Goal: Task Accomplishment & Management: Use online tool/utility

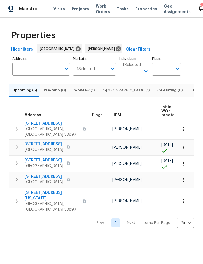
scroll to position [0, 37]
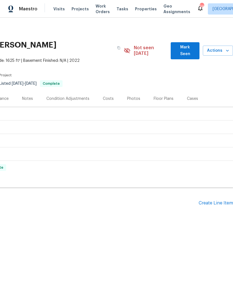
scroll to position [0, 83]
click at [209, 200] on div "Create Line Item" at bounding box center [216, 202] width 34 height 5
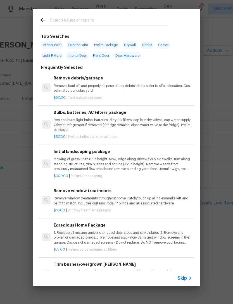
click at [93, 18] on input "text" at bounding box center [109, 21] width 119 height 8
type input "Bushes"
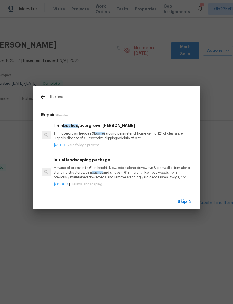
click at [114, 125] on h6 "Trim bushes /overgrown hedges" at bounding box center [123, 125] width 139 height 6
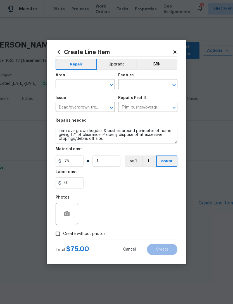
click at [77, 86] on input "text" at bounding box center [78, 85] width 44 height 9
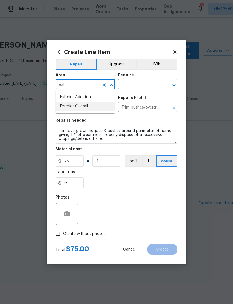
click at [87, 105] on li "Exterior Overall" at bounding box center [85, 106] width 59 height 9
type input "Exterior Overall"
click at [143, 84] on input "text" at bounding box center [140, 85] width 44 height 9
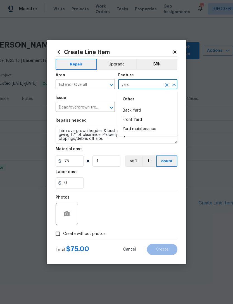
click at [136, 110] on li "Back Yard" at bounding box center [147, 110] width 59 height 9
type input "Back Yard"
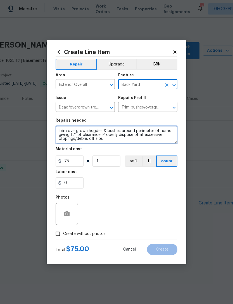
click at [57, 128] on textarea "Trim overgrown hegdes & bushes around perimeter of home giving 12" of clearance…" at bounding box center [117, 135] width 122 height 18
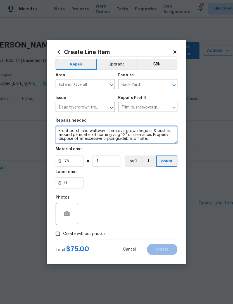
type textarea "Front porch and walkway - Trim overgrown hegdes & bushes around perimeter of ho…"
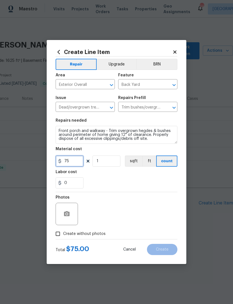
click at [74, 163] on input "75" at bounding box center [70, 160] width 28 height 11
type input "100"
click at [64, 211] on icon "button" at bounding box center [66, 214] width 7 height 7
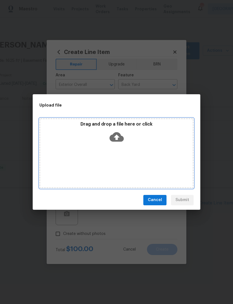
click at [143, 147] on div "Drag and drop a file here or click" at bounding box center [116, 153] width 154 height 70
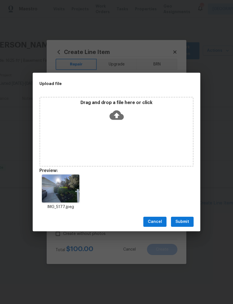
click at [183, 221] on span "Submit" at bounding box center [183, 221] width 14 height 7
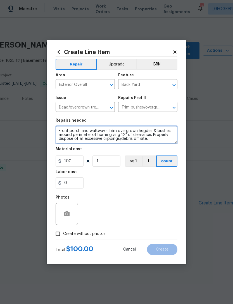
click at [158, 141] on textarea "Front porch and walkway - Trim overgrown hegdes & bushes around perimeter of ho…" at bounding box center [117, 135] width 122 height 18
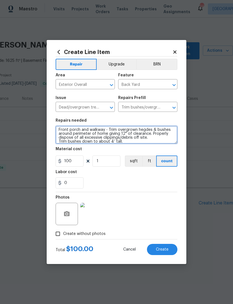
type textarea "Front porch and walkway - Trim overgrown hegdes & bushes around perimeter of ho…"
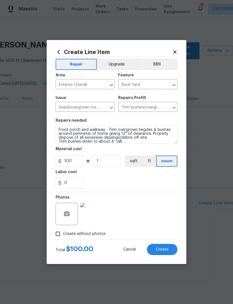
click at [165, 246] on button "Create" at bounding box center [162, 249] width 30 height 11
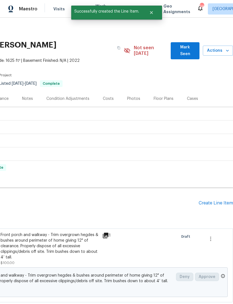
click at [206, 200] on div "Create Line Item" at bounding box center [216, 202] width 34 height 5
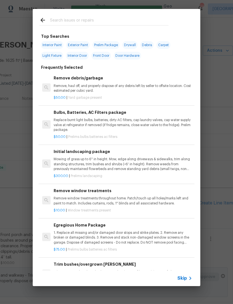
click at [109, 22] on input "text" at bounding box center [109, 21] width 119 height 8
type input "Mulch"
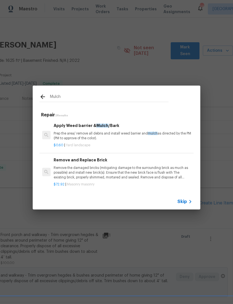
click at [93, 133] on p "Prep the area/ remove all debris and install weed barrier and mulch as directed…" at bounding box center [123, 136] width 139 height 10
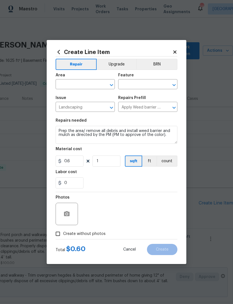
click at [82, 78] on div "Area" at bounding box center [85, 76] width 59 height 7
click at [71, 81] on input "text" at bounding box center [78, 85] width 44 height 9
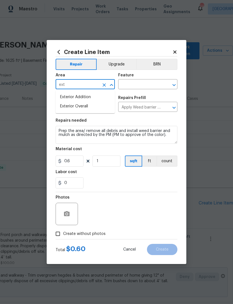
click at [86, 104] on li "Exterior Overall" at bounding box center [85, 106] width 59 height 9
type input "Exterior Overall"
click at [144, 84] on input "text" at bounding box center [140, 85] width 44 height 9
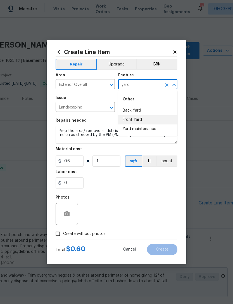
click at [139, 119] on li "Front Yard" at bounding box center [147, 119] width 59 height 9
type input "Front Yard"
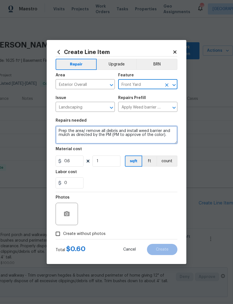
click at [57, 129] on textarea "Prep the area/ remove all debris and install weed barrier and mulch as directed…" at bounding box center [117, 135] width 122 height 18
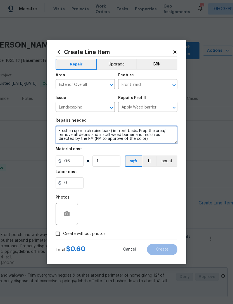
type textarea "Freshen up mulch (pine bark) in front beds. Prep the area/ remove all debris an…"
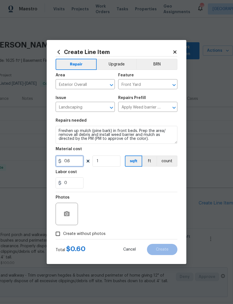
click at [75, 164] on input "0.6" at bounding box center [70, 160] width 28 height 11
type input "125"
click at [69, 207] on div at bounding box center [67, 214] width 22 height 22
click at [75, 211] on div at bounding box center [67, 214] width 22 height 22
click at [71, 212] on button "button" at bounding box center [66, 213] width 13 height 13
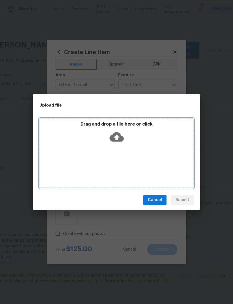
click at [143, 142] on div "Drag and drop a file here or click" at bounding box center [116, 133] width 153 height 24
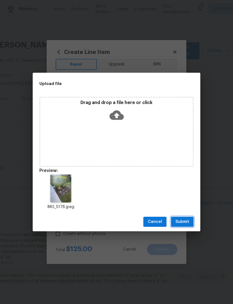
click at [182, 222] on span "Submit" at bounding box center [183, 221] width 14 height 7
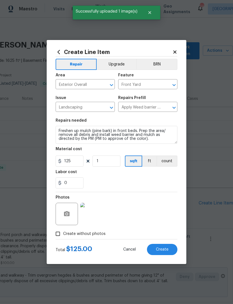
click at [165, 252] on button "Create" at bounding box center [162, 249] width 30 height 11
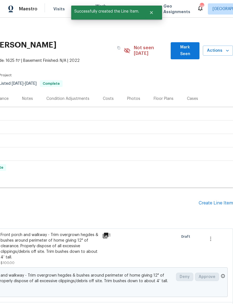
click at [207, 200] on div "Create Line Item" at bounding box center [216, 202] width 34 height 5
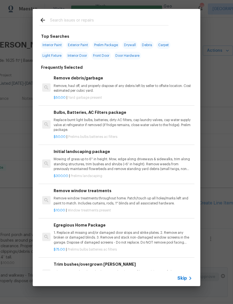
click at [125, 20] on input "text" at bounding box center [109, 21] width 119 height 8
type input "Pressur"
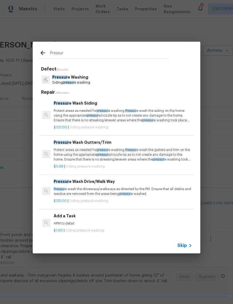
click at [108, 111] on span "pressur" at bounding box center [102, 110] width 11 height 3
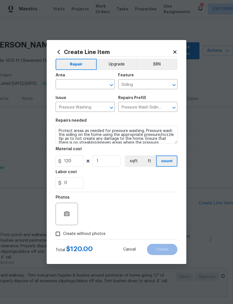
click at [79, 82] on input "text" at bounding box center [78, 85] width 44 height 9
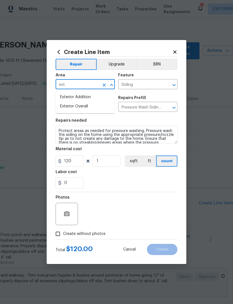
click at [86, 104] on li "Exterior Overall" at bounding box center [85, 106] width 59 height 9
type input "Exterior Overall"
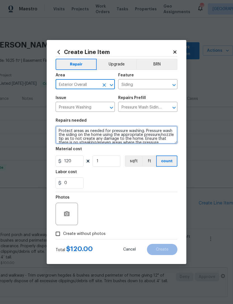
click at [60, 129] on textarea "Protect areas as needed for pressure washing. Pressure wash the siding on the h…" at bounding box center [117, 135] width 122 height 18
click at [64, 127] on textarea "Protect areas as needed for pressure washing. Pressure wash the siding on the h…" at bounding box center [117, 135] width 122 height 18
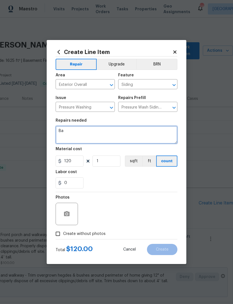
scroll to position [0, 0]
type textarea "Backyard - pressure washed vinyl fence around backyard."
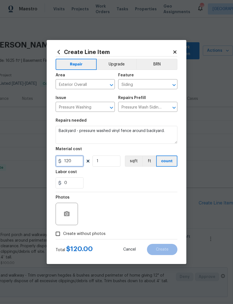
click at [76, 162] on input "120" at bounding box center [70, 160] width 28 height 11
type input "75"
click at [68, 214] on icon "button" at bounding box center [67, 213] width 6 height 5
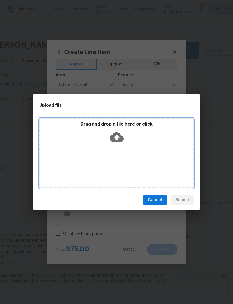
click at [156, 146] on div "Drag and drop a file here or click" at bounding box center [116, 153] width 154 height 70
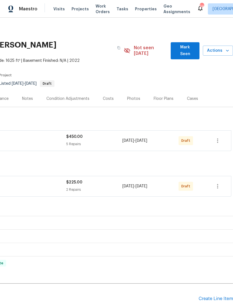
scroll to position [0, 83]
click at [219, 137] on icon "button" at bounding box center [217, 140] width 7 height 7
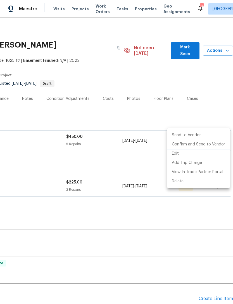
click at [212, 144] on li "Confirm and Send to Vendor" at bounding box center [198, 144] width 62 height 9
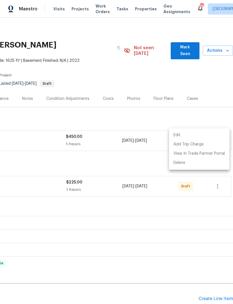
click at [209, 69] on div at bounding box center [116, 152] width 233 height 304
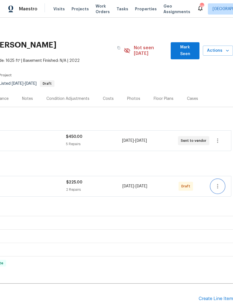
click at [218, 183] on icon "button" at bounding box center [217, 186] width 7 height 7
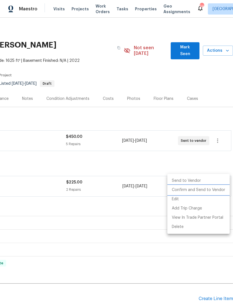
click at [201, 191] on li "Confirm and Send to Vendor" at bounding box center [198, 189] width 62 height 9
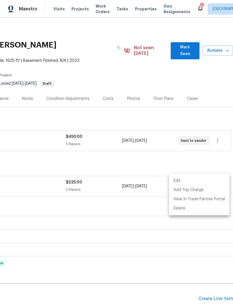
click at [121, 73] on div at bounding box center [116, 152] width 233 height 304
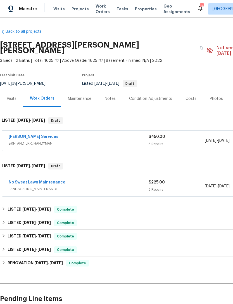
scroll to position [0, 0]
click at [108, 96] on div "Notes" at bounding box center [110, 99] width 11 height 6
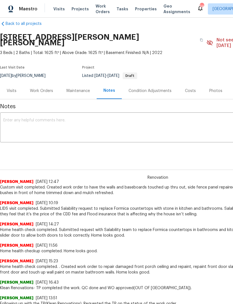
scroll to position [8, 0]
click at [41, 82] on div "Work Orders" at bounding box center [41, 90] width 37 height 16
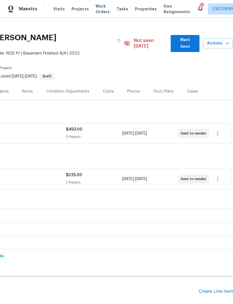
scroll to position [7, 83]
